Goal: Task Accomplishment & Management: Manage account settings

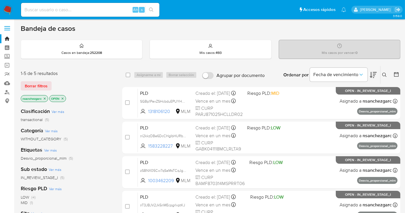
click at [385, 74] on icon at bounding box center [384, 75] width 4 height 4
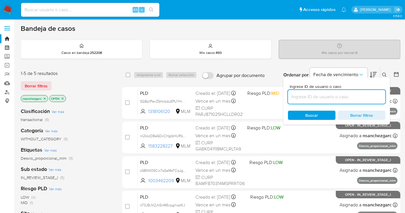
drag, startPoint x: 309, startPoint y: 95, endPoint x: 307, endPoint y: 103, distance: 8.5
click at [309, 95] on input at bounding box center [336, 96] width 97 height 7
paste input "1892543789"
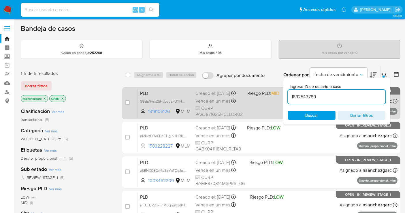
type input "1892543789"
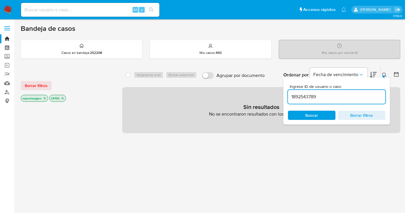
drag, startPoint x: 46, startPoint y: 98, endPoint x: 51, endPoint y: 97, distance: 5.3
click at [46, 98] on icon "close-filter" at bounding box center [44, 98] width 3 height 3
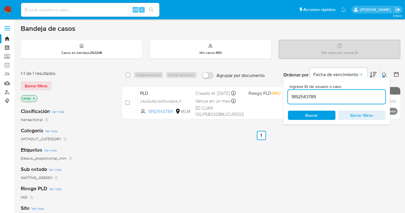
drag, startPoint x: 183, startPoint y: 105, endPoint x: 188, endPoint y: 123, distance: 19.1
click at [183, 104] on span "U4nZdJ9UvbV0kx1qNrKJYatR" at bounding box center [163, 101] width 47 height 6
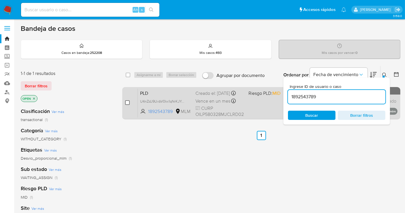
click at [126, 101] on input "checkbox" at bounding box center [127, 102] width 5 height 5
checkbox input "true"
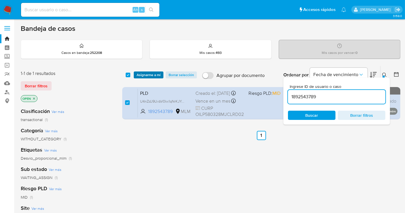
click at [145, 74] on span "Asignarme a mí" at bounding box center [149, 75] width 24 height 6
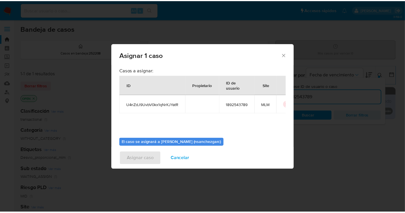
scroll to position [29, 0]
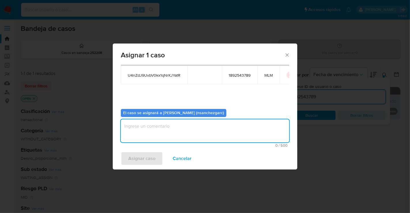
click at [141, 126] on textarea "assign-modal" at bounding box center [205, 130] width 168 height 23
type textarea "nesg"
click at [150, 160] on span "Asignar caso" at bounding box center [141, 158] width 27 height 13
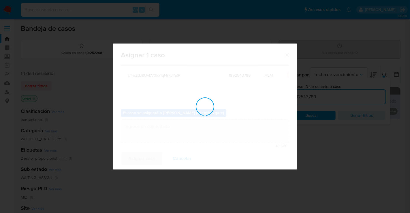
checkbox input "false"
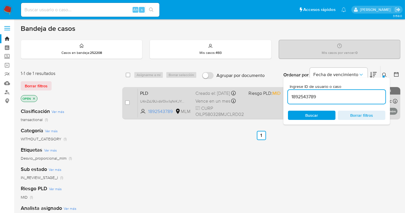
click at [208, 92] on div "Creado el: 12/08/2025 Creado el: 12/08/2025 02:02:44" at bounding box center [219, 93] width 48 height 6
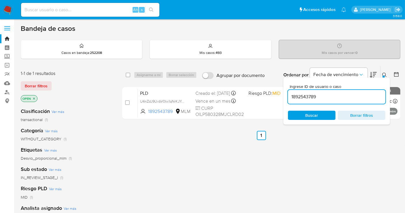
click at [6, 7] on img at bounding box center [8, 10] width 10 height 10
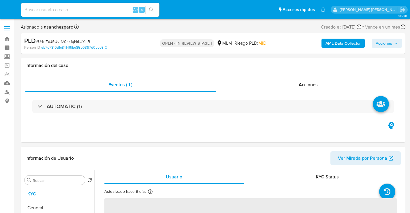
select select "10"
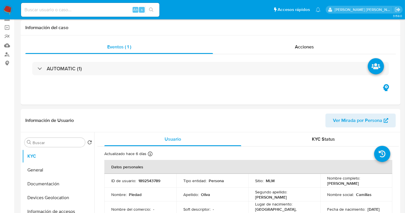
scroll to position [64, 0]
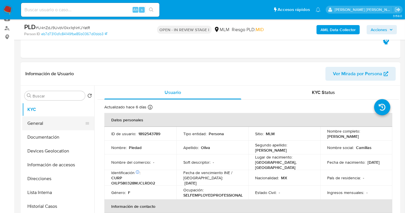
click at [45, 122] on button "General" at bounding box center [55, 123] width 67 height 14
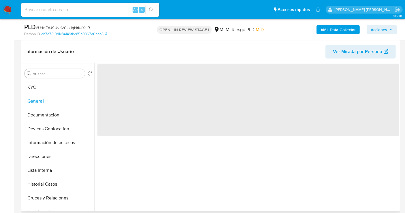
scroll to position [96, 0]
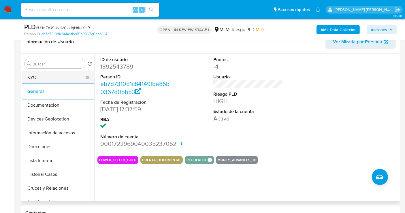
click at [37, 77] on button "KYC" at bounding box center [55, 78] width 67 height 14
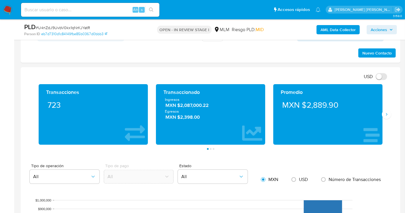
scroll to position [384, 0]
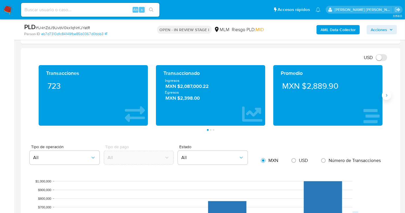
click at [390, 95] on button "Siguiente" at bounding box center [386, 95] width 9 height 9
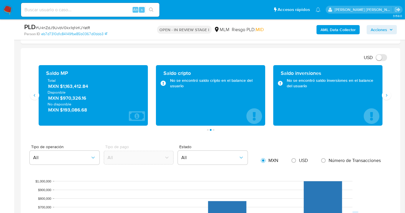
click at [72, 87] on span "MXN $1,163,412.84" at bounding box center [93, 86] width 91 height 7
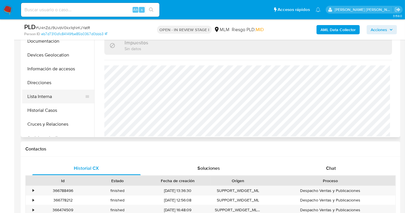
scroll to position [96, 0]
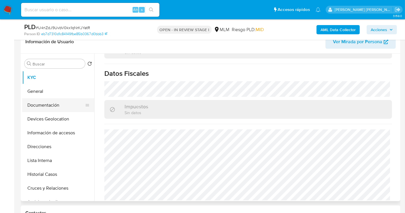
click at [46, 107] on button "Documentación" at bounding box center [55, 105] width 67 height 14
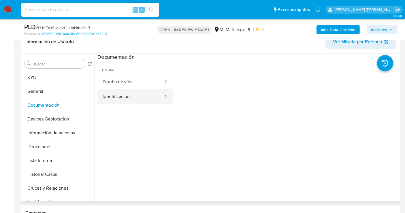
click at [123, 98] on button "Identificación" at bounding box center [130, 96] width 66 height 15
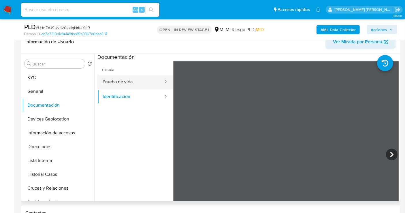
click at [135, 82] on button "Prueba de vida" at bounding box center [130, 82] width 66 height 15
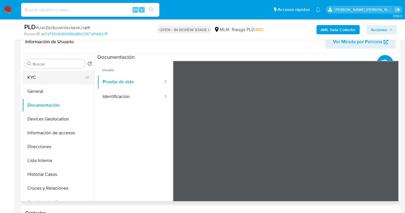
click at [39, 77] on button "KYC" at bounding box center [55, 78] width 67 height 14
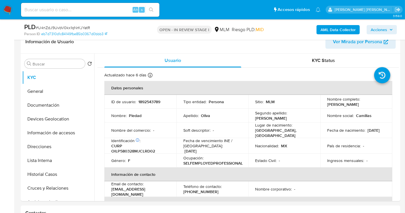
scroll to position [32, 0]
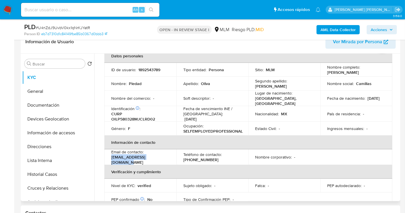
drag, startPoint x: 165, startPoint y: 157, endPoint x: 111, endPoint y: 159, distance: 54.5
click at [111, 159] on div "Email de contacto : luxurymuebles@icloud.com" at bounding box center [140, 157] width 58 height 16
copy p "luxurymuebles@icloud.com"
drag, startPoint x: 215, startPoint y: 157, endPoint x: 179, endPoint y: 159, distance: 35.8
click at [179, 159] on td "Teléfono de contacto : (33) 39846935" at bounding box center [212, 157] width 72 height 16
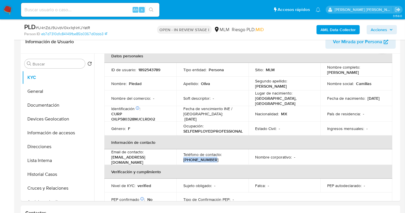
copy p "(33) 39846935"
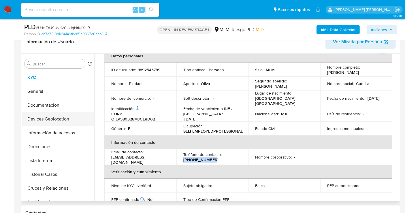
click at [37, 117] on button "Devices Geolocation" at bounding box center [55, 119] width 67 height 14
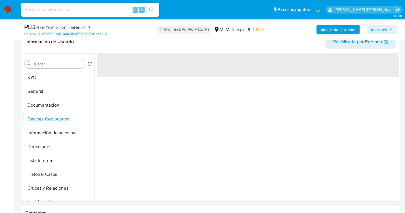
scroll to position [0, 0]
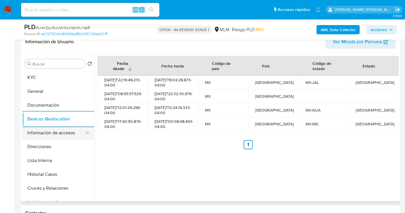
click at [53, 130] on button "Información de accesos" at bounding box center [55, 133] width 67 height 14
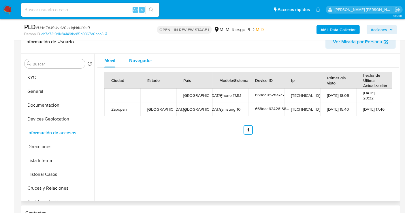
click at [139, 57] on span "Navegador" at bounding box center [140, 60] width 23 height 7
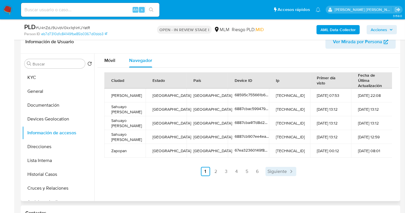
click at [278, 170] on span "Siguiente" at bounding box center [277, 171] width 19 height 5
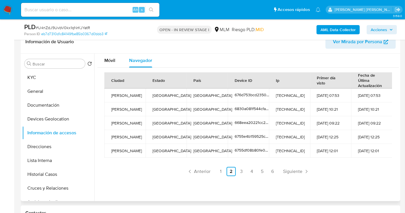
click at [278, 169] on ul "Anterior 1 2 3 4 5 6 Siguiente" at bounding box center [248, 171] width 288 height 9
click at [287, 170] on span "Siguiente" at bounding box center [292, 171] width 19 height 5
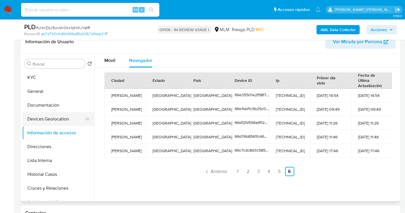
click at [46, 115] on button "Devices Geolocation" at bounding box center [55, 119] width 67 height 14
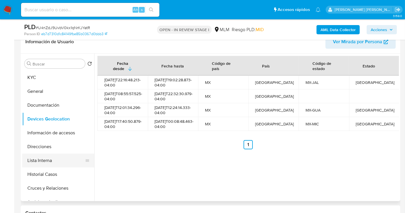
click at [44, 161] on button "Lista Interna" at bounding box center [55, 161] width 67 height 14
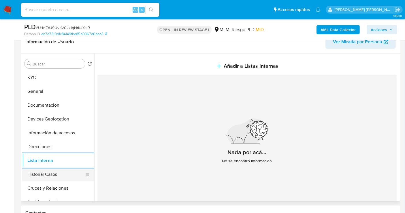
click at [49, 175] on button "Historial Casos" at bounding box center [55, 174] width 67 height 14
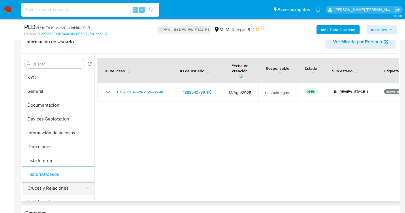
click at [54, 186] on button "Cruces y Relaciones" at bounding box center [55, 188] width 67 height 14
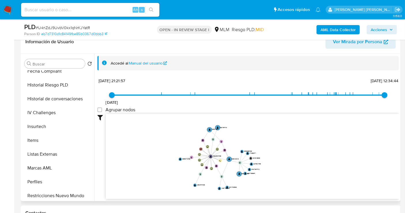
scroll to position [224, 0]
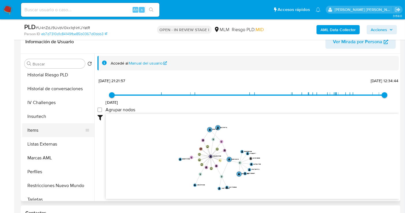
click at [43, 131] on button "Items" at bounding box center [55, 130] width 67 height 14
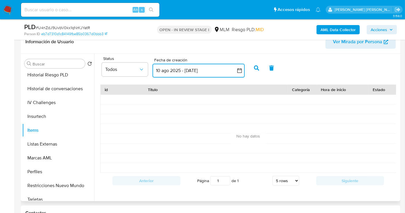
click at [240, 69] on icon "button" at bounding box center [239, 70] width 5 height 5
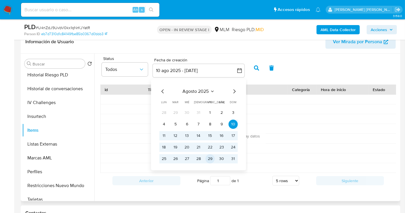
click at [214, 158] on button "29" at bounding box center [209, 158] width 9 height 9
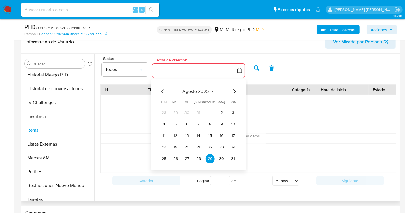
click at [162, 89] on icon "Mes anterior" at bounding box center [162, 91] width 7 height 7
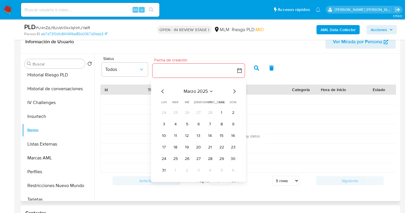
click at [192, 118] on tbody "24 25 26 27 28 1 2 3 4 5 6 7 8 9 10 11 12 13 14 15 16 17 18 19 20 21 22 23 24 2…" at bounding box center [198, 141] width 78 height 67
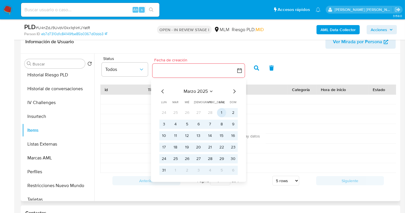
click at [220, 114] on button "1" at bounding box center [221, 112] width 9 height 9
click at [165, 169] on button "31" at bounding box center [163, 170] width 9 height 9
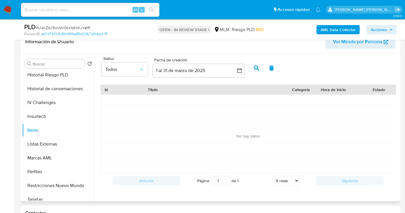
click at [255, 69] on icon "button" at bounding box center [256, 67] width 5 height 5
click at [345, 44] on span "Ver Mirada por Persona" at bounding box center [357, 42] width 49 height 14
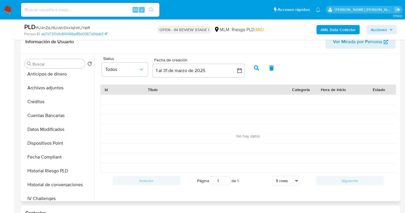
scroll to position [96, 0]
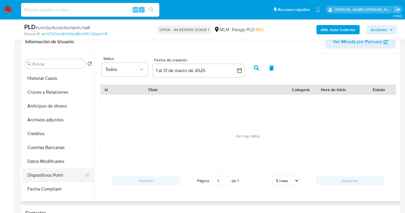
click at [56, 172] on button "Dispositivos Point" at bounding box center [55, 175] width 67 height 14
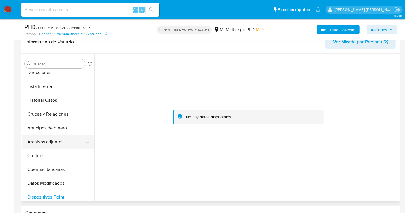
scroll to position [64, 0]
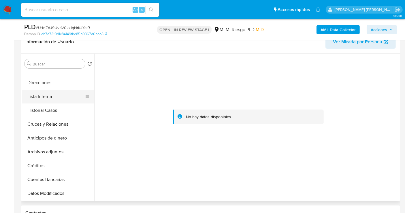
click at [41, 95] on button "Lista Interna" at bounding box center [55, 97] width 67 height 14
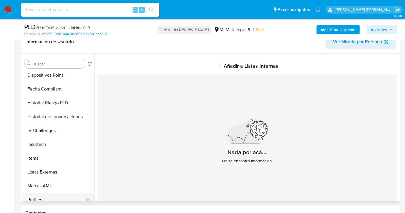
scroll to position [211, 0]
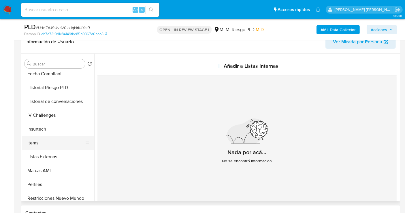
click at [39, 144] on button "Items" at bounding box center [55, 143] width 67 height 14
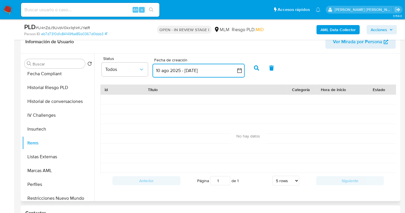
click at [173, 70] on button "[DATE] - [DATE]" at bounding box center [198, 71] width 92 height 14
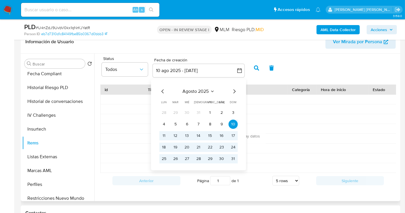
click at [162, 92] on icon "Mes anterior" at bounding box center [162, 91] width 7 height 7
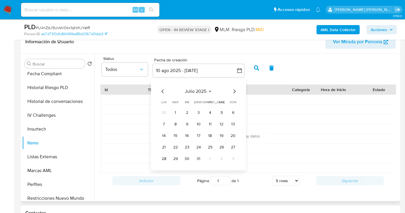
click at [162, 92] on icon "Mes anterior" at bounding box center [162, 91] width 7 height 7
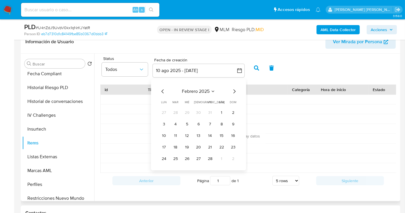
click at [162, 92] on icon "Mes anterior" at bounding box center [162, 91] width 7 height 7
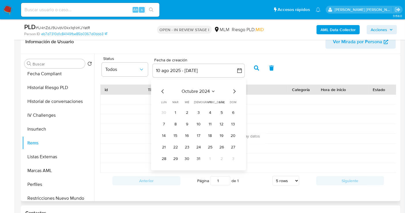
click at [162, 92] on icon "Mes anterior" at bounding box center [162, 91] width 7 height 7
click at [165, 112] on button "1" at bounding box center [163, 112] width 9 height 9
click at [161, 112] on button "1" at bounding box center [163, 112] width 9 height 9
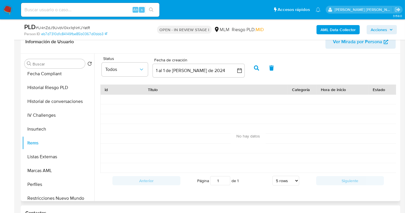
click at [256, 66] on icon "button" at bounding box center [256, 67] width 5 height 5
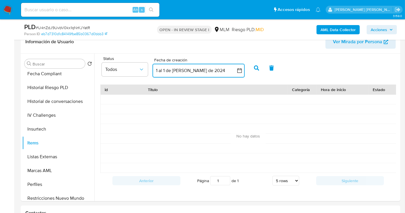
click at [207, 74] on button "1 al 1 de julio de 2024" at bounding box center [198, 71] width 92 height 14
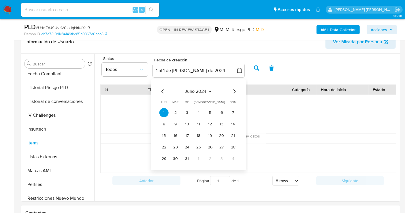
click at [235, 91] on icon "Mes siguiente" at bounding box center [234, 91] width 7 height 7
click at [196, 110] on button "1" at bounding box center [198, 112] width 9 height 9
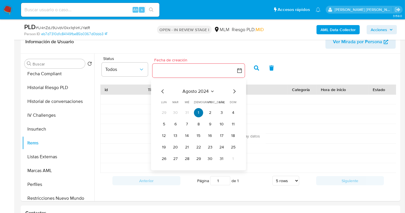
click at [199, 109] on button "1" at bounding box center [198, 112] width 9 height 9
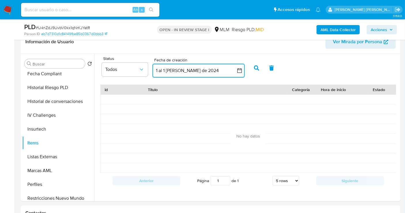
click at [193, 69] on button "1 al 1 de agosto de 2024" at bounding box center [198, 71] width 92 height 14
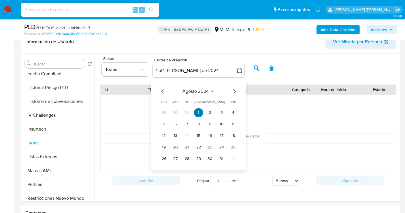
click at [199, 112] on button "1" at bounding box center [198, 112] width 9 height 9
click at [233, 93] on icon "Mes siguiente" at bounding box center [234, 91] width 7 height 7
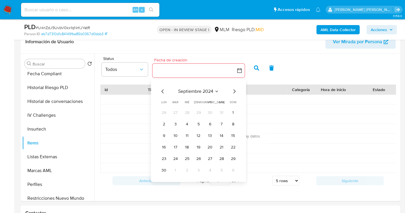
click at [233, 93] on icon "Mes siguiente" at bounding box center [234, 91] width 7 height 7
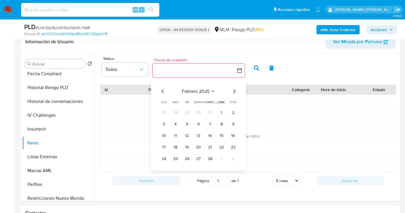
click at [233, 93] on icon "Mes siguiente" at bounding box center [234, 91] width 7 height 7
click at [199, 111] on button "1" at bounding box center [198, 112] width 9 height 9
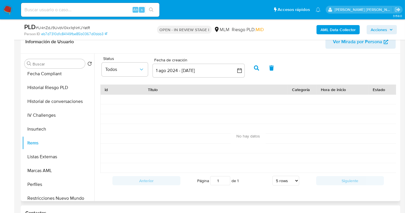
click at [255, 67] on icon "button" at bounding box center [256, 67] width 5 height 5
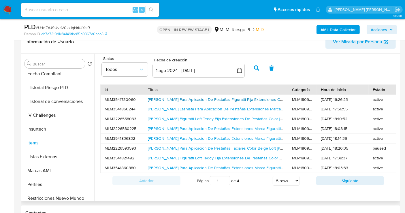
click at [178, 98] on link "Camilla Curva Para Aplicacion De Pestañas Figuratti Fija Extensiones Color Baby…" at bounding box center [247, 100] width 199 height 6
click at [202, 167] on link "Camilla Curva Para Aplicacion De Pestañas Extensiones Marca Figuratti Color Ros…" at bounding box center [252, 168] width 209 height 6
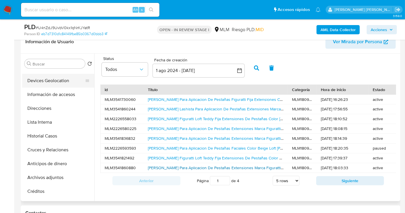
scroll to position [0, 0]
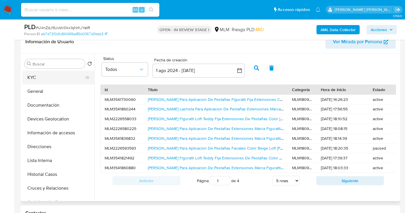
click at [37, 80] on button "KYC" at bounding box center [55, 78] width 67 height 14
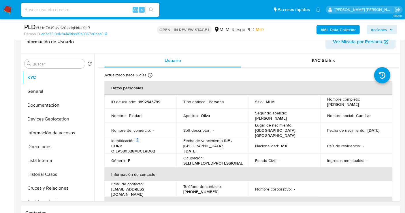
scroll to position [32, 0]
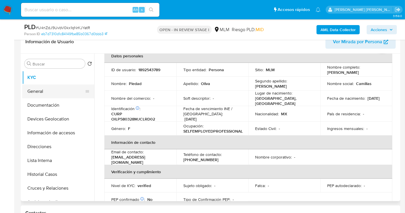
click at [40, 90] on button "General" at bounding box center [55, 91] width 67 height 14
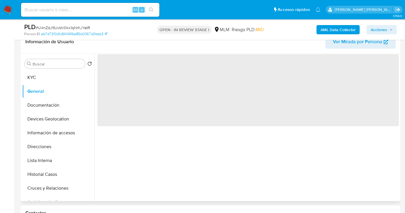
scroll to position [0, 0]
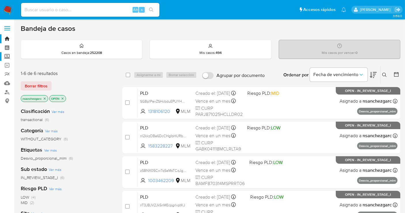
click at [6, 59] on label "Screening" at bounding box center [34, 56] width 69 height 9
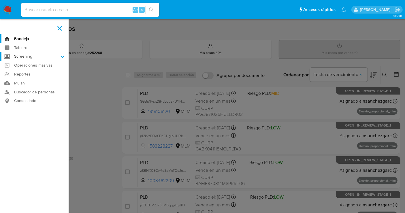
click at [0, 0] on input "Screening" at bounding box center [0, 0] width 0 height 0
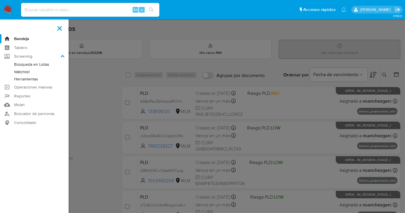
click at [22, 77] on link "Herramientas" at bounding box center [34, 78] width 69 height 7
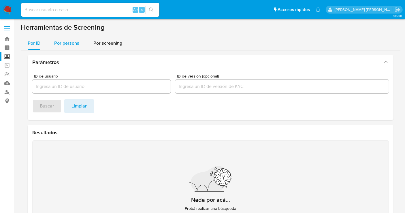
click at [64, 46] on span "Por persona" at bounding box center [66, 43] width 25 height 7
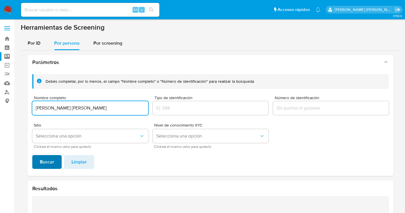
type input "[PERSON_NAME] [PERSON_NAME]"
click at [50, 160] on span "Buscar" at bounding box center [47, 162] width 14 height 13
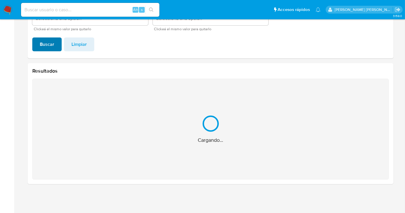
scroll to position [26, 0]
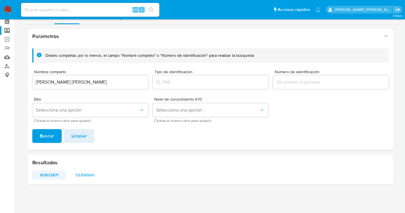
click at [51, 178] on span "163672871" at bounding box center [49, 175] width 26 height 8
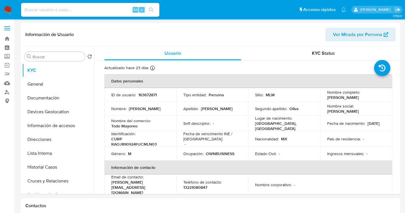
select select "10"
click at [148, 92] on p "163672871" at bounding box center [147, 94] width 18 height 5
copy div "ID de usuario : 163672871"
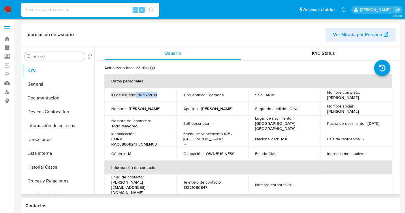
click at [144, 93] on p "163672871" at bounding box center [147, 94] width 18 height 5
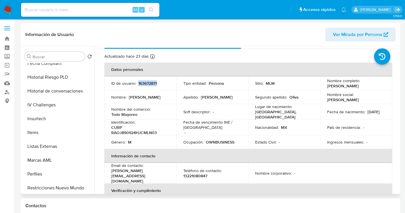
scroll to position [224, 0]
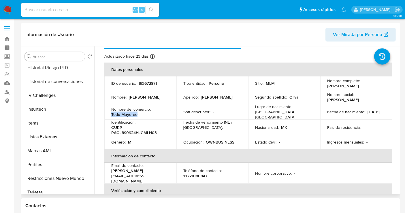
drag, startPoint x: 141, startPoint y: 113, endPoint x: 106, endPoint y: 114, distance: 35.2
click at [106, 114] on td "Nombre del comercio : Todo Mayoreo" at bounding box center [140, 112] width 72 height 16
copy p "Todo Mayoreo"
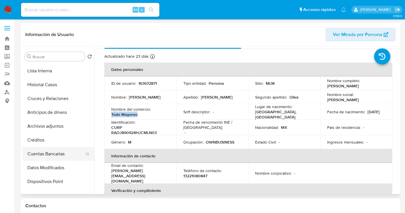
scroll to position [51, 0]
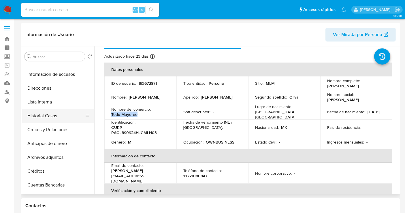
click at [50, 115] on button "Historial Casos" at bounding box center [55, 116] width 67 height 14
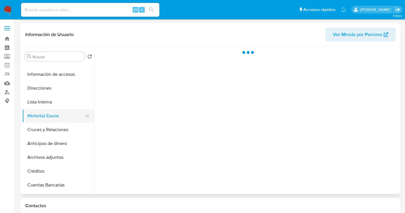
scroll to position [0, 0]
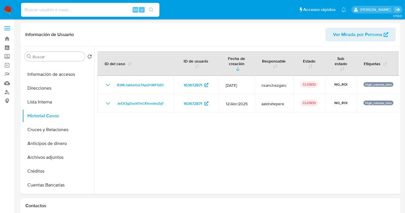
click at [91, 11] on input at bounding box center [90, 9] width 138 height 7
paste input "Todo Mayoreo"
type input "Todo Mayoreo"
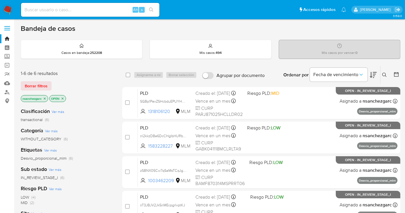
click at [384, 75] on icon at bounding box center [384, 75] width 5 height 5
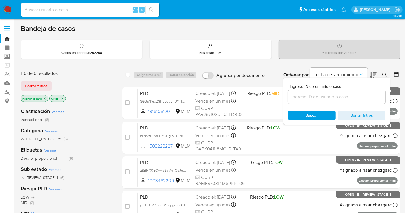
click at [296, 98] on input at bounding box center [336, 96] width 97 height 7
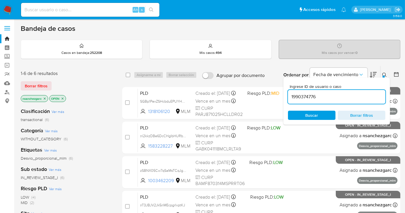
type input "1990374776"
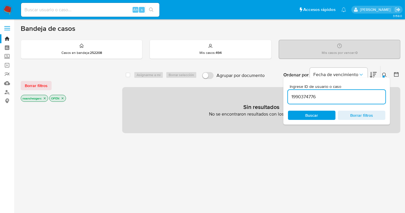
click at [44, 97] on icon "close-filter" at bounding box center [44, 98] width 3 height 3
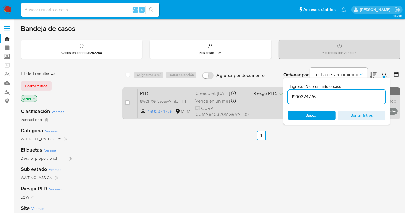
click at [184, 100] on span "8WQHXGjfB5LsayNHikJkqohf" at bounding box center [163, 101] width 47 height 6
click at [128, 102] on input "checkbox" at bounding box center [127, 102] width 5 height 5
checkbox input "true"
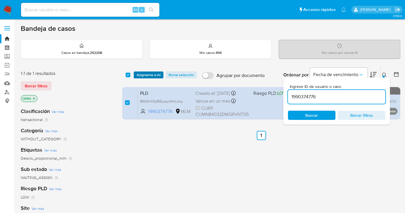
click at [152, 73] on span "Asignarme a mí" at bounding box center [149, 75] width 24 height 6
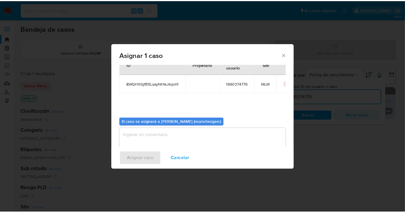
scroll to position [29, 0]
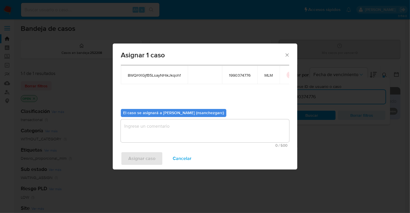
click at [135, 124] on textarea "assign-modal" at bounding box center [205, 130] width 168 height 23
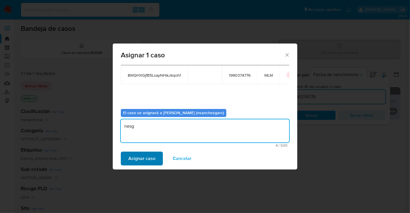
type textarea "nesg"
click at [136, 158] on span "Asignar caso" at bounding box center [141, 158] width 27 height 13
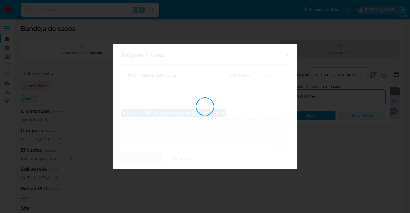
checkbox input "false"
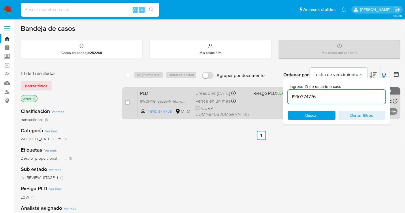
click at [204, 96] on div "PLD 8WQHXGjfB5LsayNHikJkqohf 1990374776 MLM Riesgo PLD: LOW Creado el: 12/08/20…" at bounding box center [268, 102] width 260 height 29
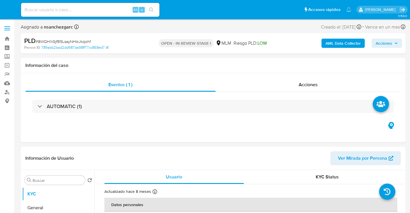
select select "10"
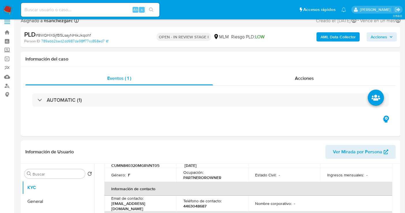
scroll to position [64, 0]
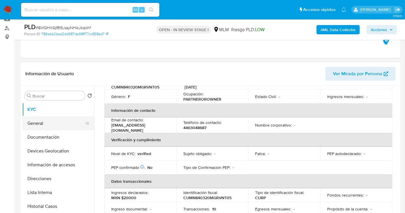
click at [32, 128] on button "General" at bounding box center [55, 123] width 67 height 14
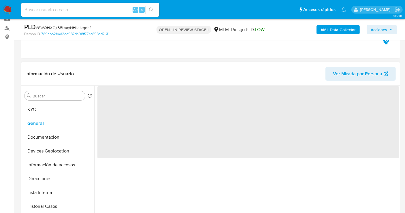
scroll to position [96, 0]
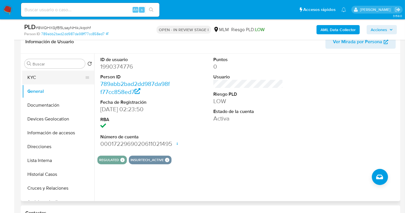
click at [39, 79] on button "KYC" at bounding box center [55, 78] width 67 height 14
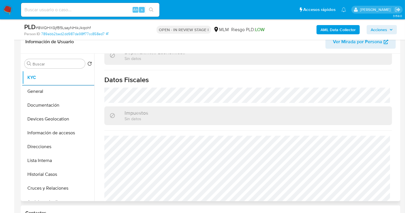
scroll to position [365, 0]
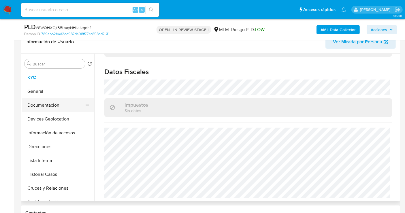
click at [41, 106] on button "Documentación" at bounding box center [55, 105] width 67 height 14
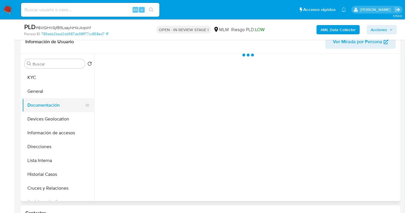
scroll to position [0, 0]
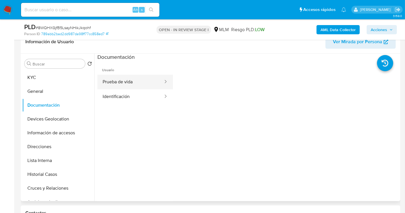
click at [121, 80] on button "Prueba de vida" at bounding box center [130, 82] width 66 height 15
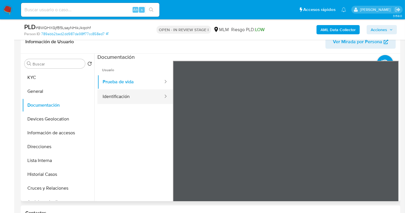
click at [125, 97] on button "Identificación" at bounding box center [130, 96] width 66 height 15
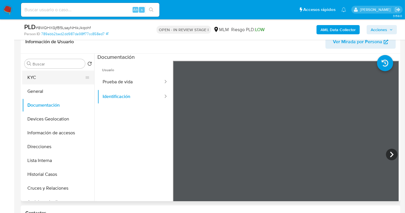
click at [39, 79] on button "KYC" at bounding box center [55, 78] width 67 height 14
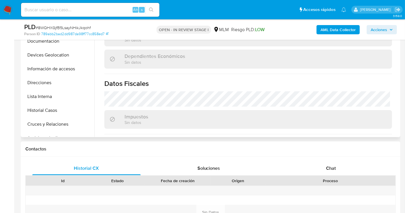
scroll to position [352, 0]
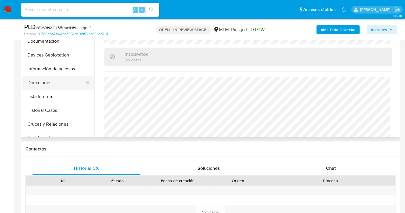
click at [39, 80] on button "Direcciones" at bounding box center [55, 83] width 67 height 14
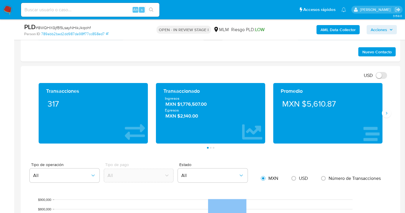
scroll to position [384, 0]
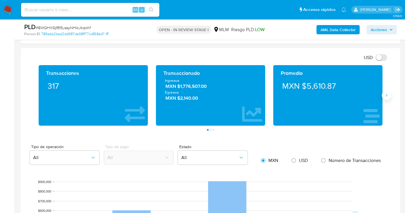
click at [383, 96] on button "Siguiente" at bounding box center [386, 95] width 9 height 9
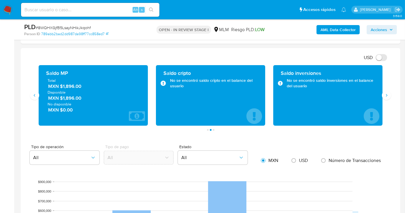
click at [73, 86] on span "MXN $1,896.00" at bounding box center [93, 86] width 91 height 7
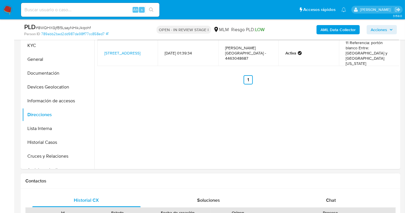
scroll to position [96, 0]
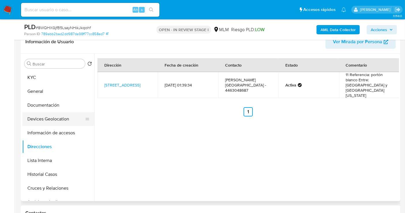
click at [52, 117] on button "Devices Geolocation" at bounding box center [55, 119] width 67 height 14
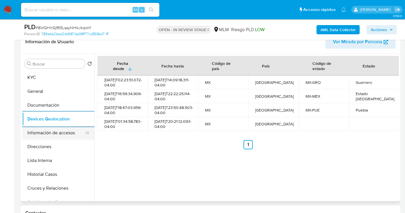
click at [59, 134] on button "Información de accesos" at bounding box center [55, 133] width 67 height 14
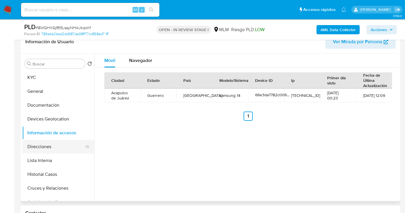
click at [37, 142] on button "Direcciones" at bounding box center [55, 147] width 67 height 14
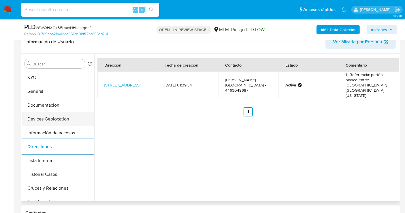
click at [48, 119] on button "Devices Geolocation" at bounding box center [55, 119] width 67 height 14
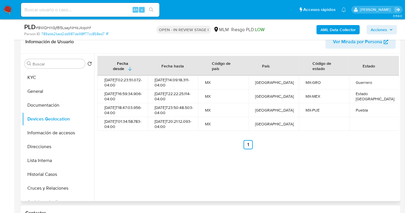
scroll to position [64, 0]
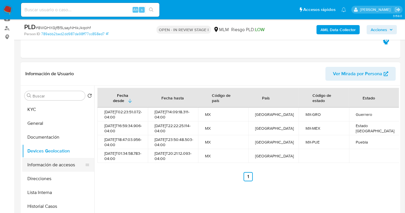
click at [50, 166] on button "Información de accesos" at bounding box center [55, 165] width 67 height 14
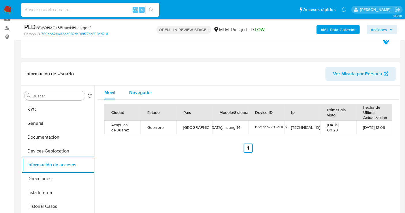
click at [135, 92] on span "Navegador" at bounding box center [140, 92] width 23 height 7
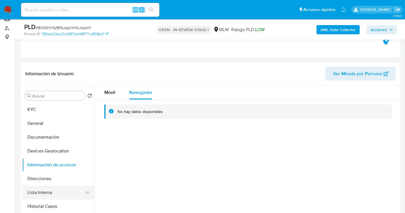
click at [46, 190] on button "Lista Interna" at bounding box center [55, 193] width 67 height 14
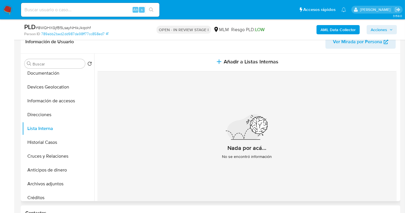
scroll to position [0, 0]
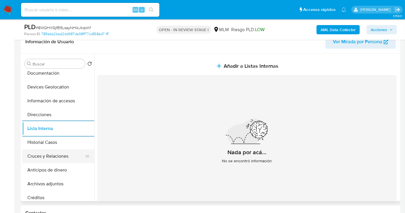
click at [48, 153] on button "Cruces y Relaciones" at bounding box center [55, 156] width 67 height 14
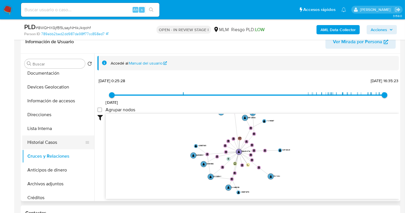
click at [54, 139] on button "Historial Casos" at bounding box center [55, 142] width 67 height 14
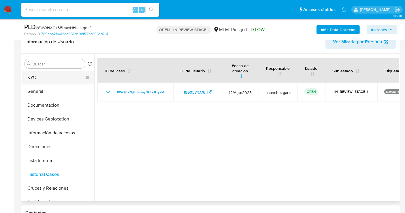
click at [31, 76] on button "KYC" at bounding box center [55, 78] width 67 height 14
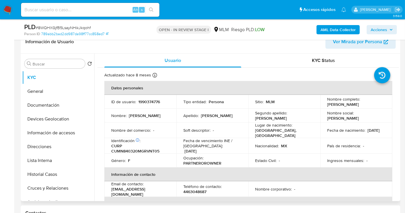
click at [150, 192] on p "[EMAIL_ADDRESS][DOMAIN_NAME]" at bounding box center [139, 191] width 56 height 10
copy p "marianatividadcuevasmontellano"
click at [202, 192] on p "4463048687" at bounding box center [194, 191] width 23 height 5
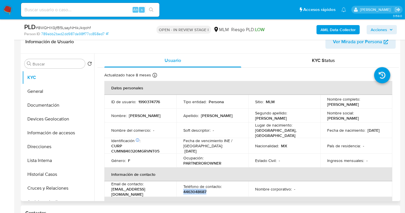
copy p "4463048687"
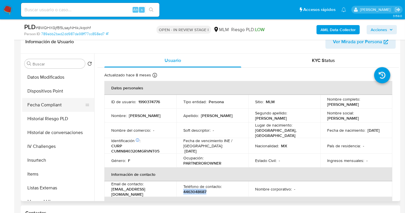
scroll to position [224, 0]
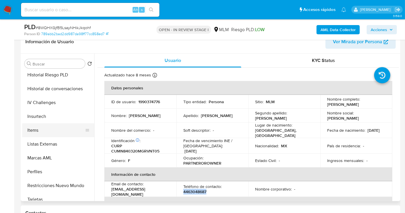
click at [40, 129] on button "Items" at bounding box center [55, 130] width 67 height 14
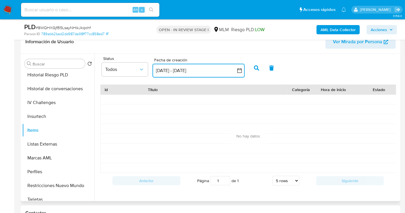
click at [174, 71] on button "[DATE] - [DATE]" at bounding box center [198, 71] width 92 height 14
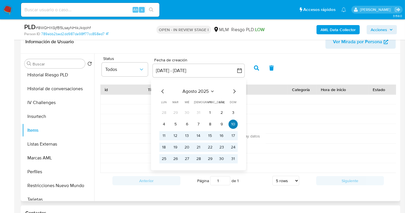
click at [232, 124] on button "10" at bounding box center [232, 124] width 9 height 9
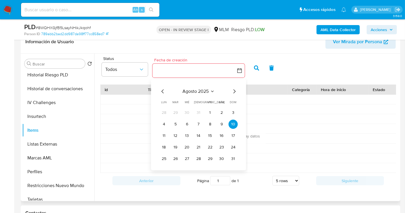
click at [160, 90] on icon "Mes anterior" at bounding box center [162, 91] width 7 height 7
click at [161, 90] on icon "Mes anterior" at bounding box center [162, 91] width 7 height 7
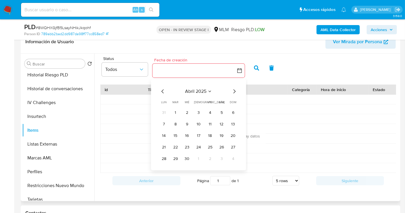
click at [161, 90] on icon "Mes anterior" at bounding box center [162, 91] width 7 height 7
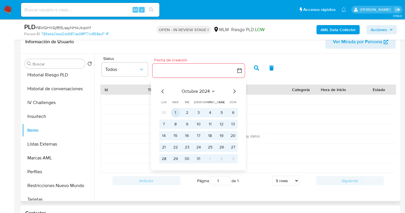
click at [177, 112] on button "1" at bounding box center [175, 112] width 9 height 9
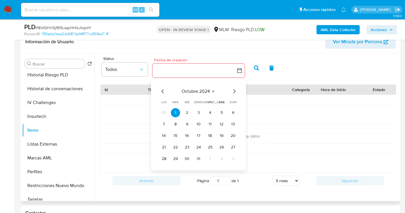
click at [233, 91] on icon "Mes siguiente" at bounding box center [234, 91] width 7 height 7
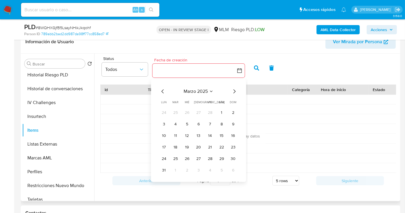
click at [233, 91] on icon "Mes siguiente" at bounding box center [234, 91] width 7 height 7
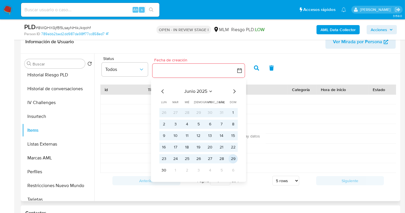
click at [235, 159] on button "29" at bounding box center [232, 158] width 9 height 9
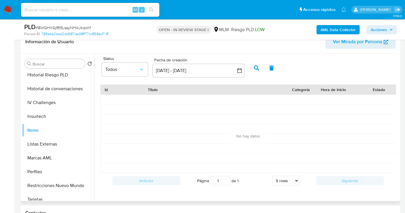
click at [256, 65] on icon "button" at bounding box center [256, 67] width 5 height 5
